Goal: Transaction & Acquisition: Purchase product/service

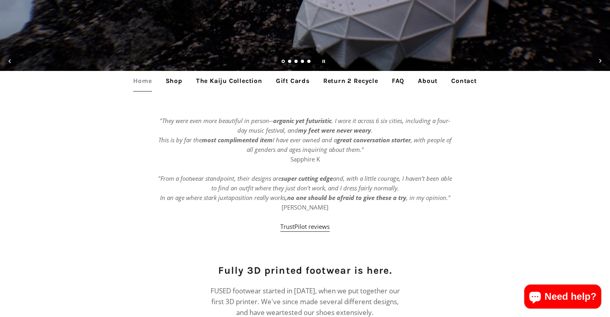
scroll to position [241, 0]
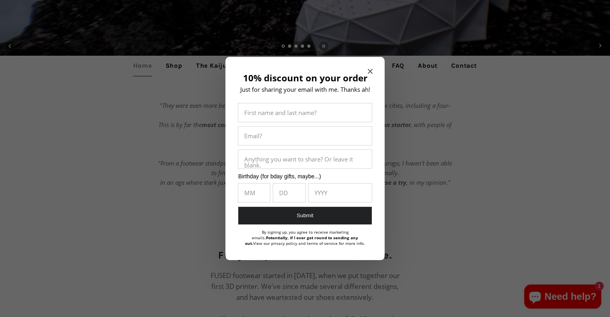
click at [222, 66] on div at bounding box center [305, 158] width 610 height 317
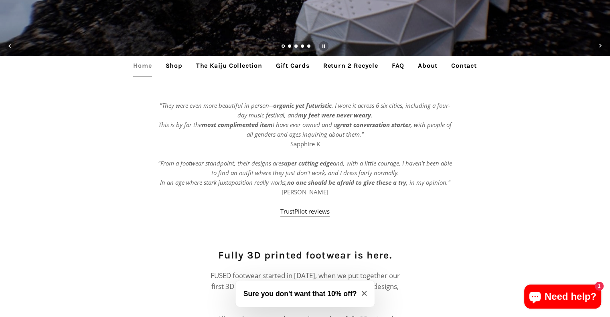
click at [218, 66] on link "The Kaiju Collection" at bounding box center [229, 66] width 78 height 20
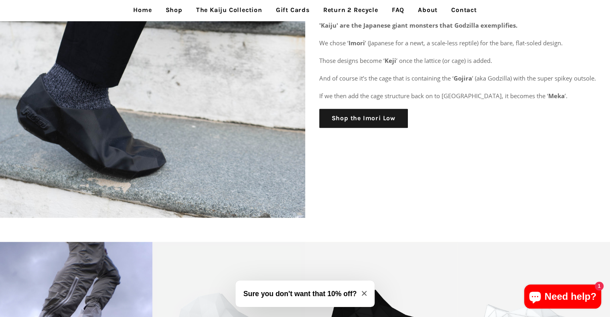
scroll to position [1165, 0]
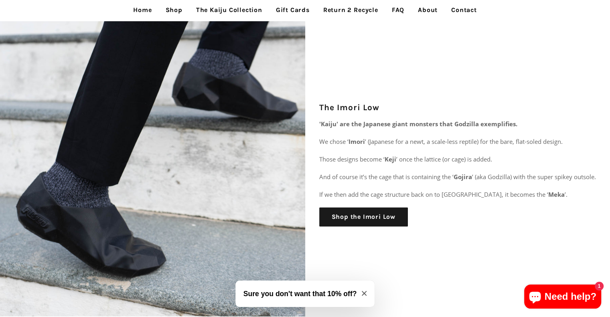
click at [178, 4] on link "Shop" at bounding box center [174, 10] width 29 height 20
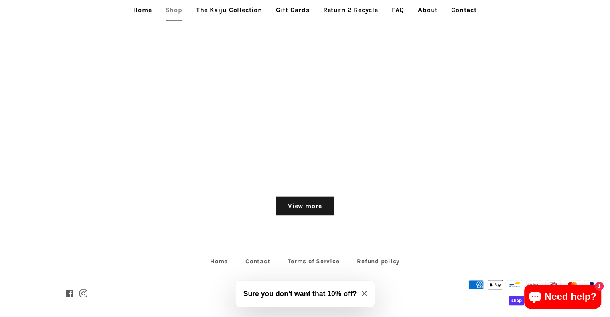
scroll to position [1016, 0]
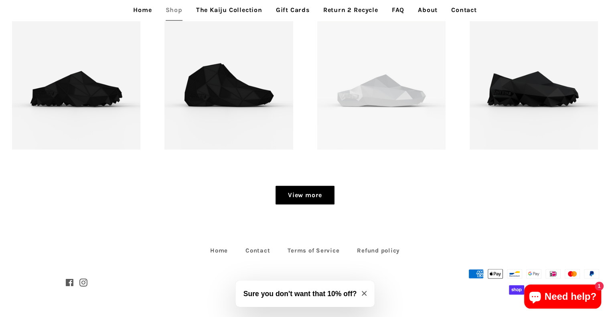
click at [313, 197] on link "View more" at bounding box center [305, 195] width 59 height 19
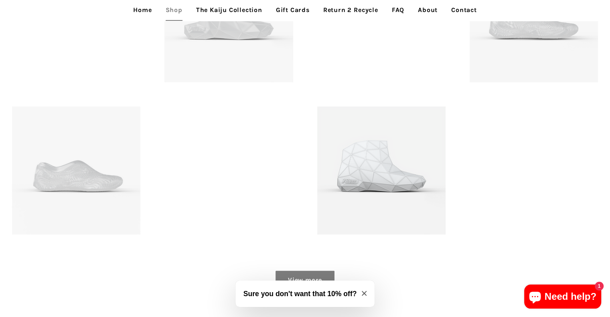
scroll to position [1257, 0]
